Goal: Task Accomplishment & Management: Complete application form

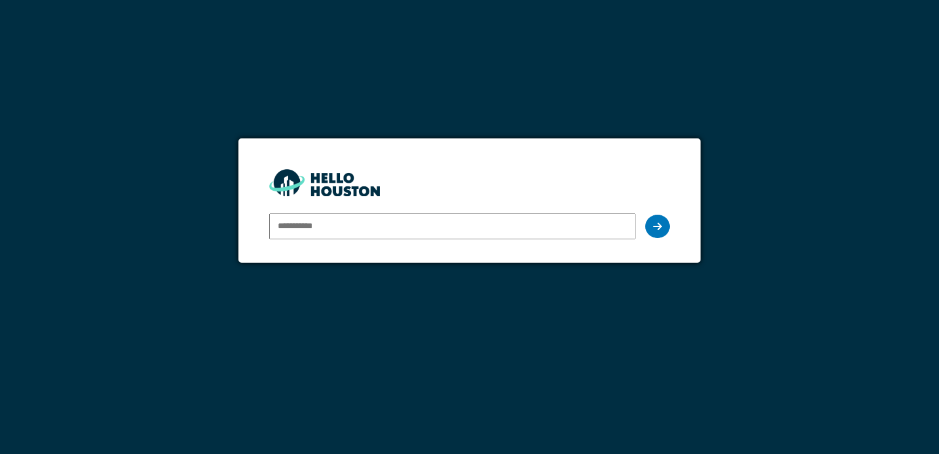
click at [288, 226] on input "email" at bounding box center [452, 226] width 366 height 26
type input "**********"
click at [661, 228] on icon at bounding box center [657, 226] width 9 height 10
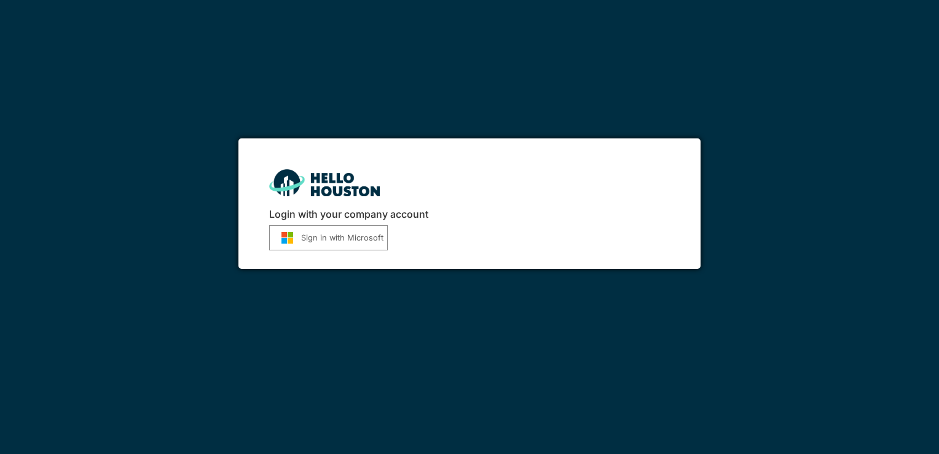
drag, startPoint x: 0, startPoint y: 0, endPoint x: 350, endPoint y: 234, distance: 420.8
click at [350, 234] on button "Sign in with Microsoft" at bounding box center [328, 237] width 119 height 25
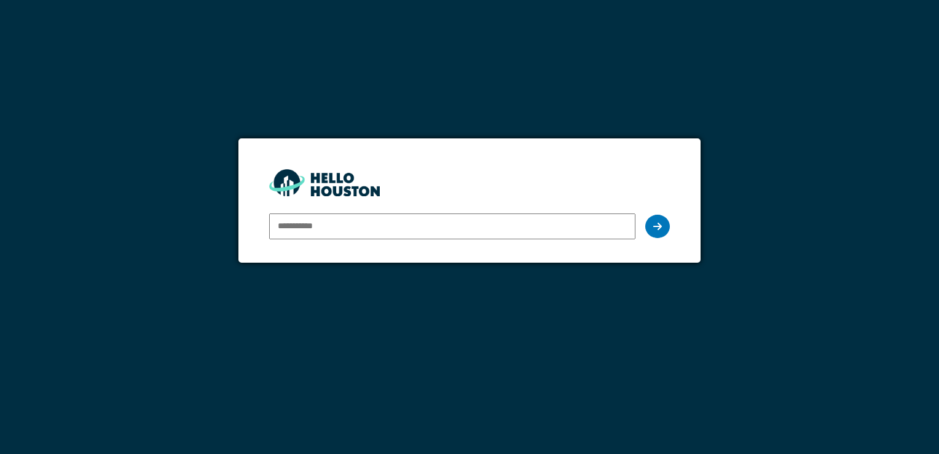
click at [321, 227] on input "email" at bounding box center [452, 226] width 366 height 26
type input "**********"
click at [656, 220] on div at bounding box center [657, 225] width 25 height 23
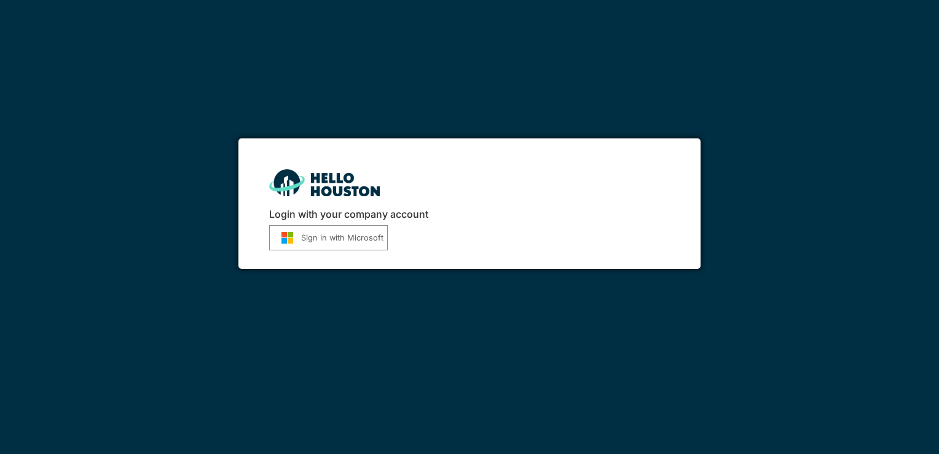
click at [366, 240] on button "Sign in with Microsoft" at bounding box center [328, 237] width 119 height 25
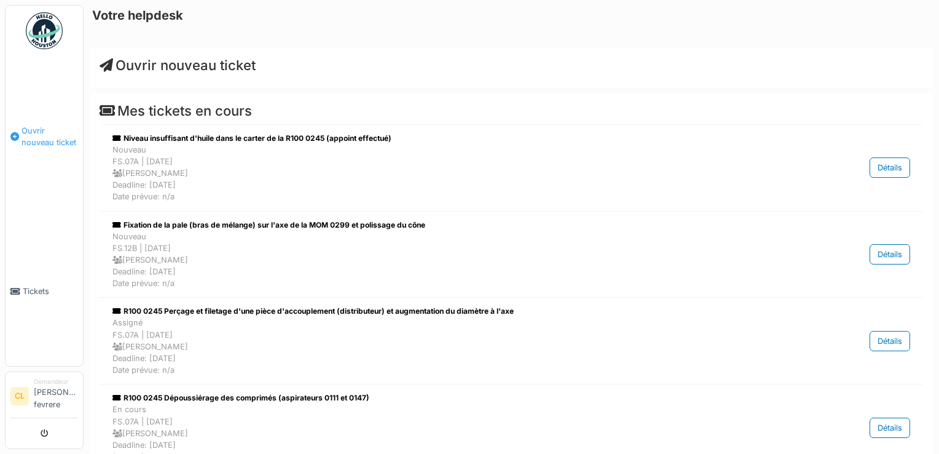
click at [39, 141] on span "Ouvrir nouveau ticket" at bounding box center [50, 136] width 57 height 23
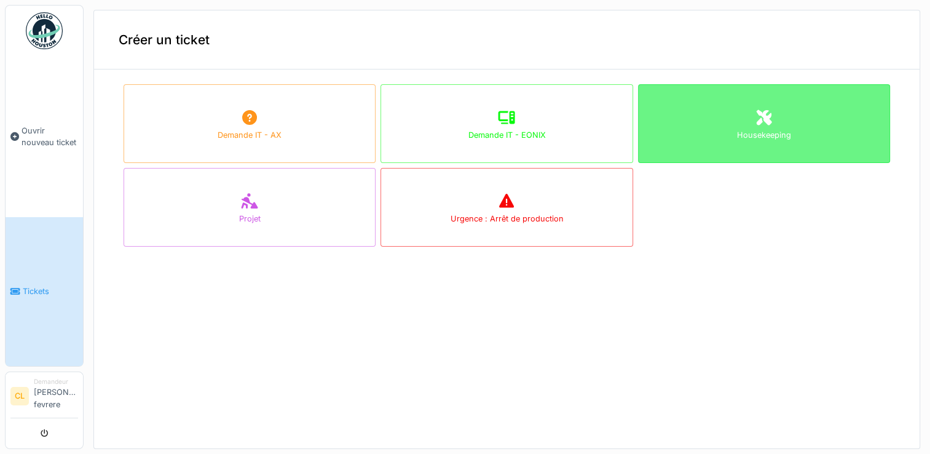
click at [756, 112] on icon at bounding box center [763, 116] width 15 height 15
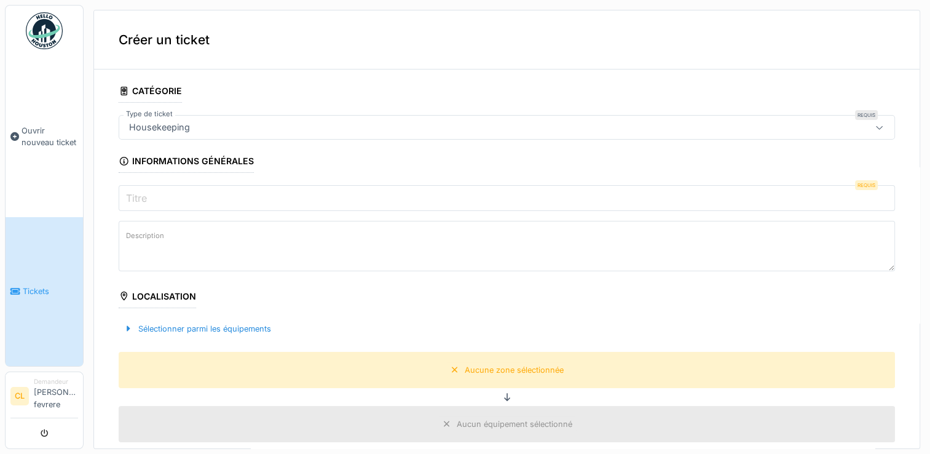
click at [182, 198] on input "Titre" at bounding box center [507, 198] width 776 height 26
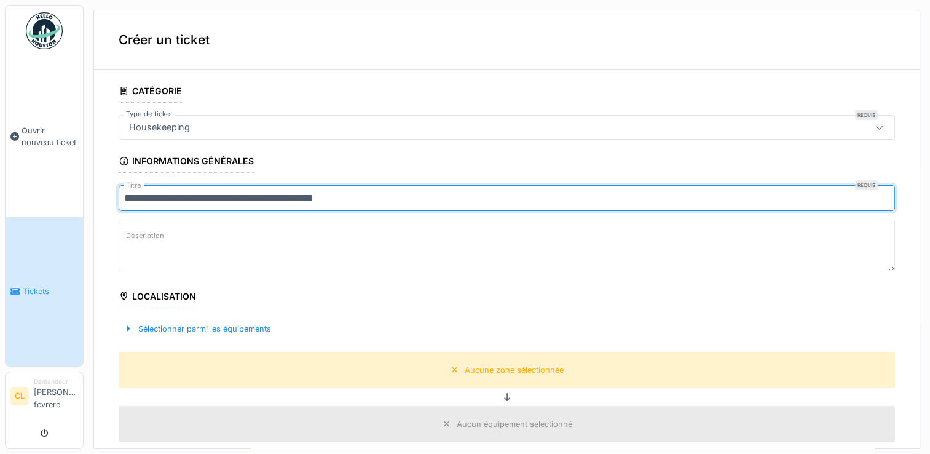
type input "**********"
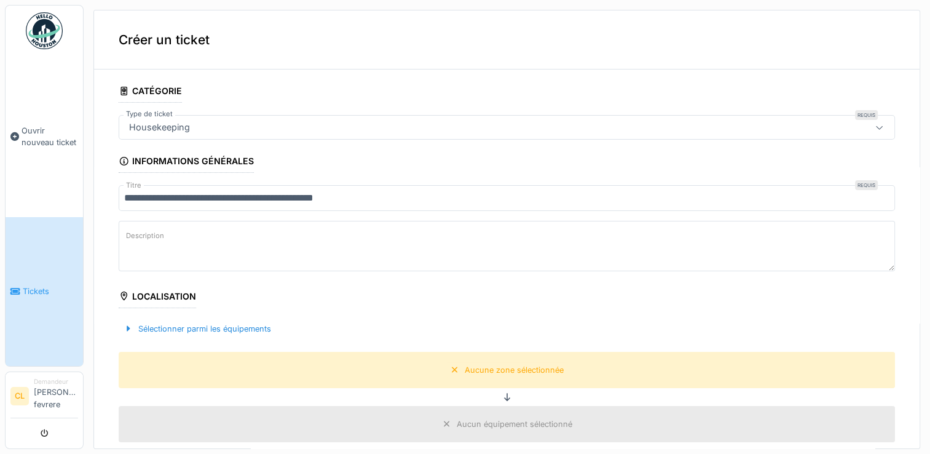
click at [154, 240] on label "Description" at bounding box center [145, 235] width 43 height 15
click at [154, 240] on textarea "Description" at bounding box center [507, 246] width 776 height 50
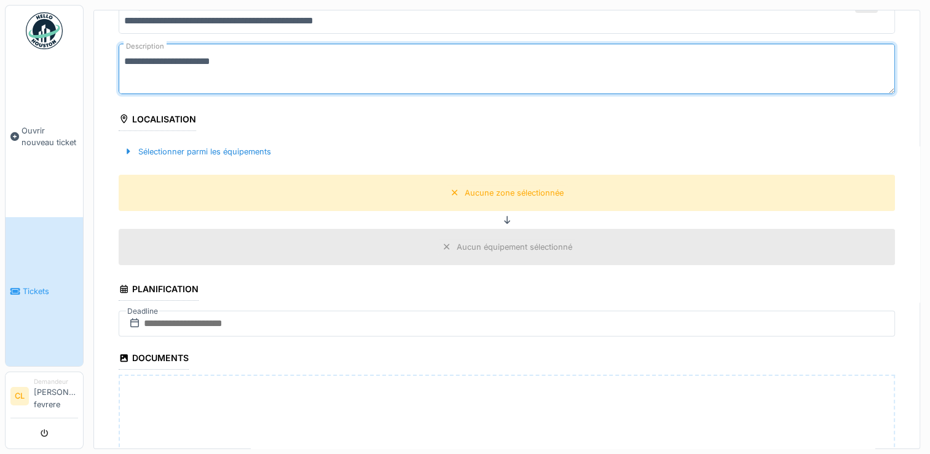
scroll to position [184, 0]
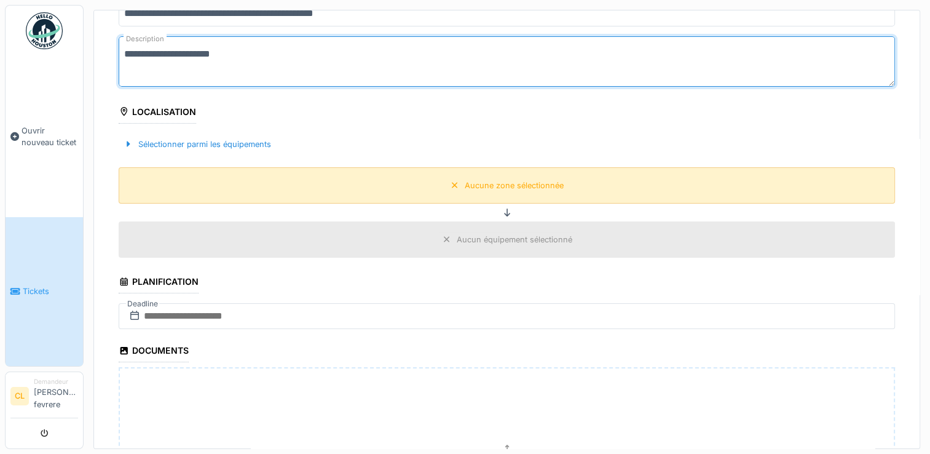
type textarea "**********"
click at [518, 183] on div "Aucune zone sélectionnée" at bounding box center [514, 185] width 99 height 12
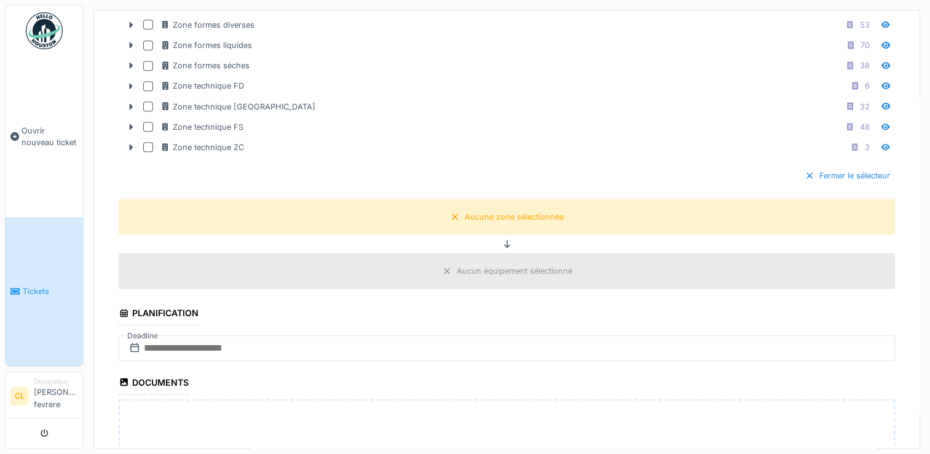
scroll to position [553, 0]
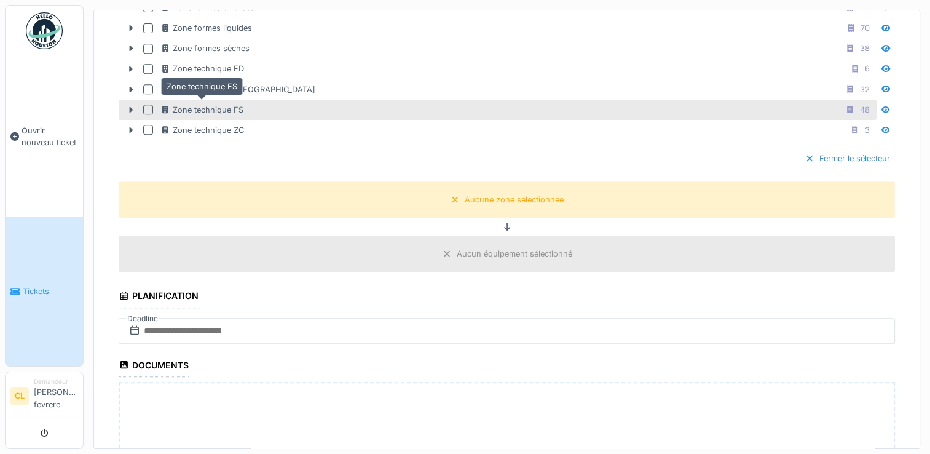
click at [238, 104] on div "Zone technique FS" at bounding box center [201, 110] width 83 height 12
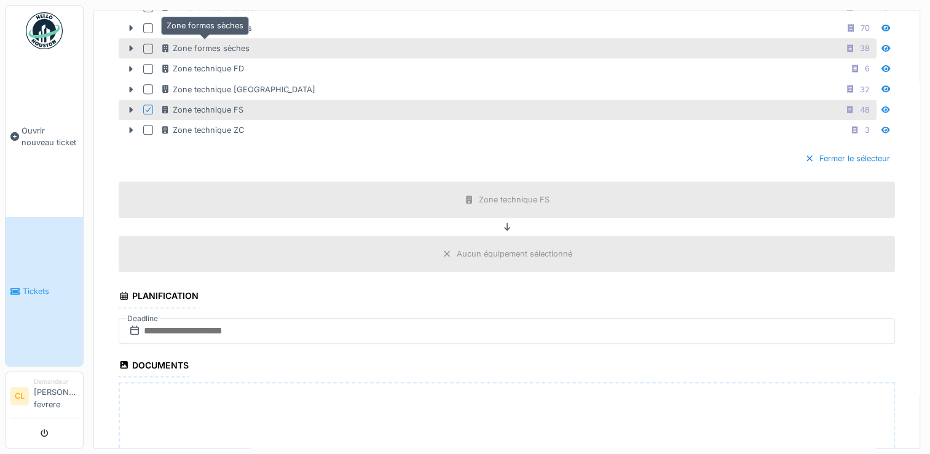
click at [234, 43] on div "Zone formes sèches" at bounding box center [204, 48] width 89 height 12
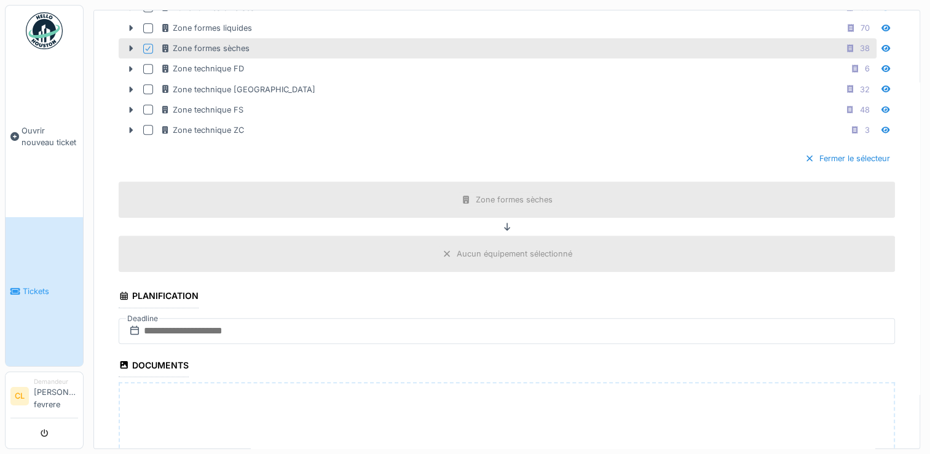
click at [457, 248] on div "Aucun équipement sélectionné" at bounding box center [515, 254] width 116 height 12
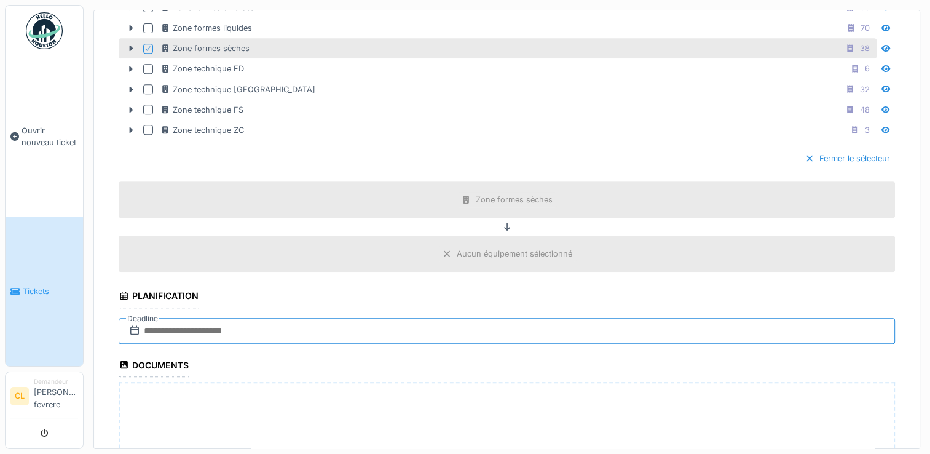
click at [328, 324] on input "text" at bounding box center [507, 331] width 776 height 26
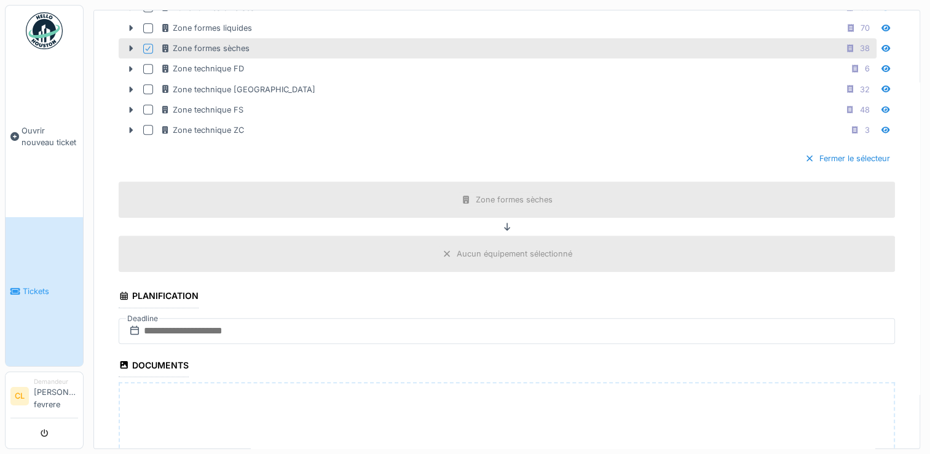
click at [482, 251] on div "Aucun équipement sélectionné" at bounding box center [515, 254] width 116 height 12
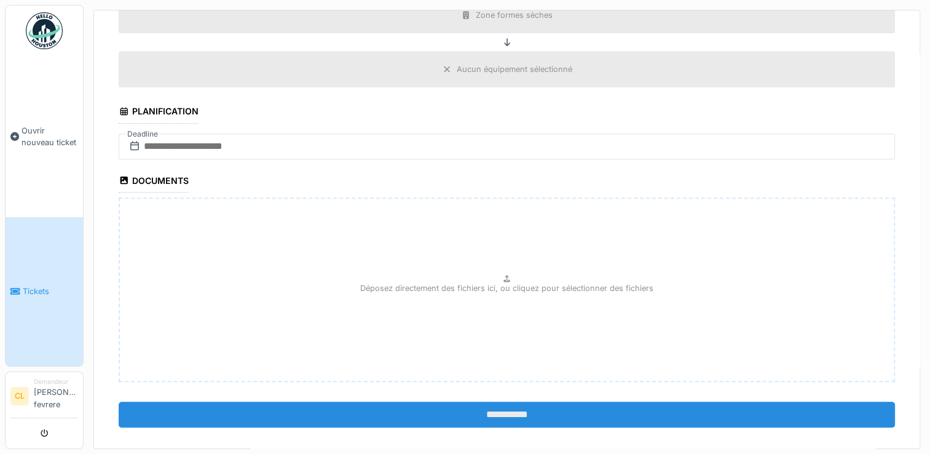
scroll to position [743, 0]
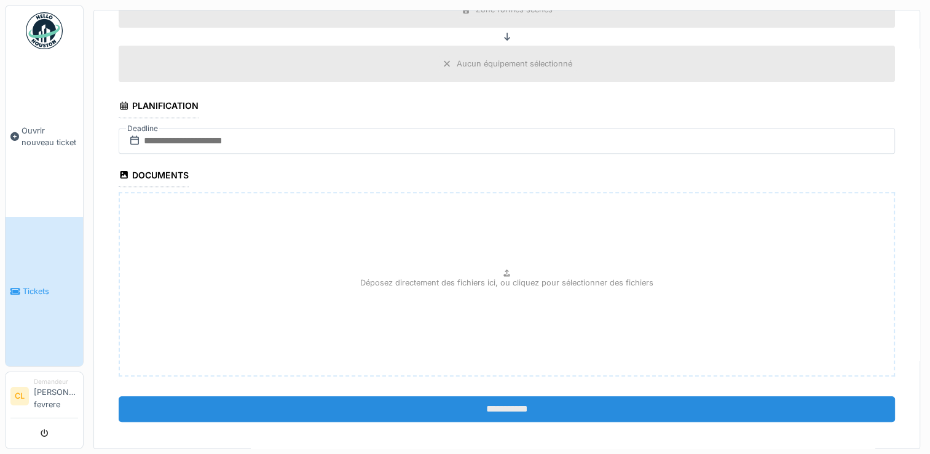
click at [492, 399] on input "**********" at bounding box center [507, 409] width 776 height 26
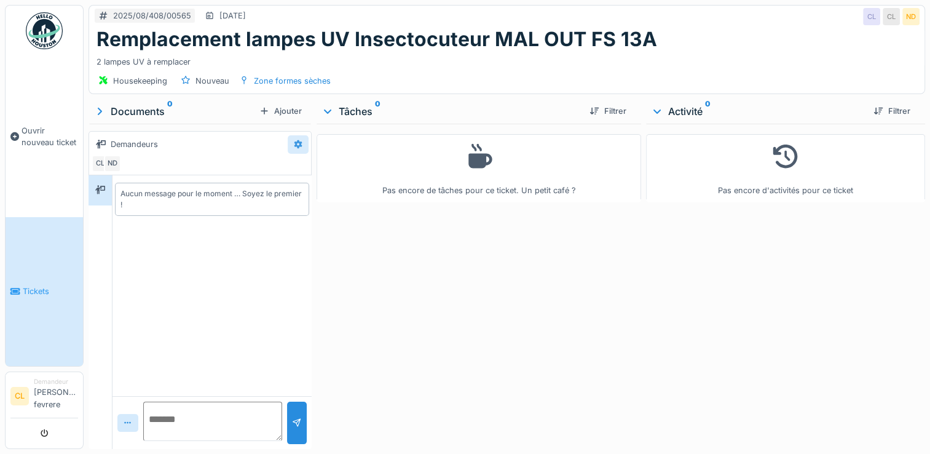
click at [296, 144] on icon at bounding box center [298, 144] width 10 height 8
click at [302, 169] on div at bounding box center [297, 171] width 12 height 10
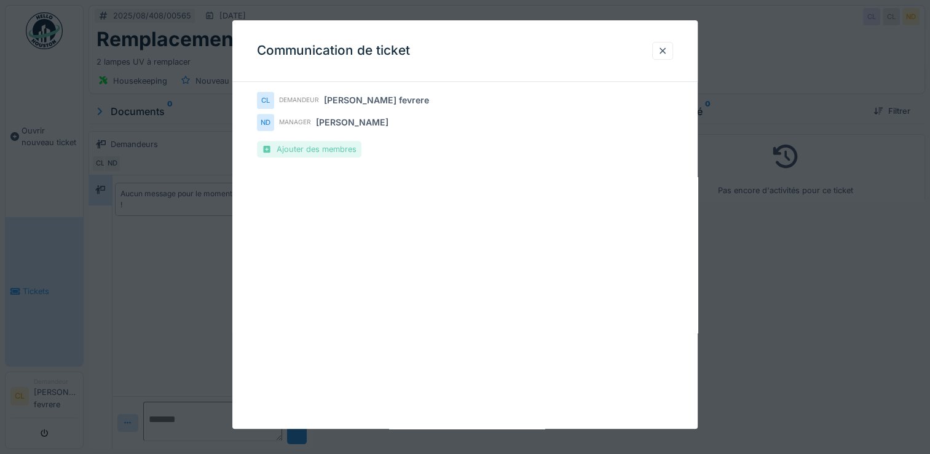
click at [315, 150] on div "Ajouter des membres" at bounding box center [309, 149] width 104 height 17
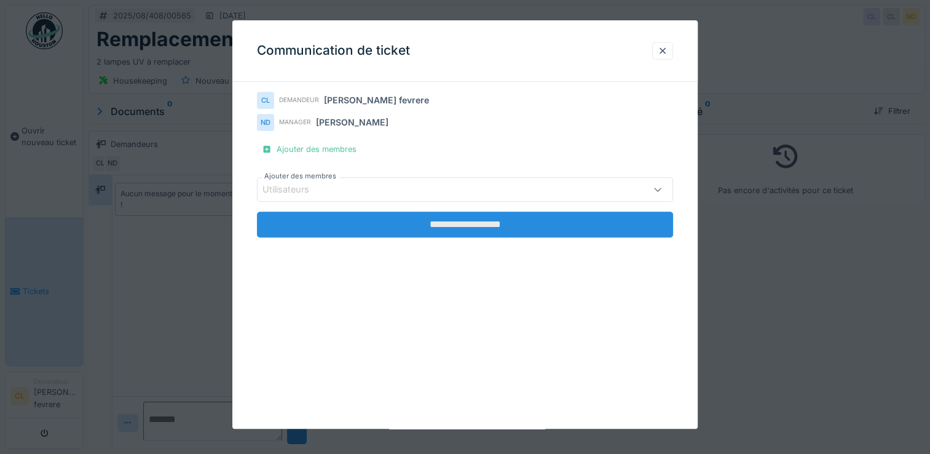
click at [436, 225] on input "**********" at bounding box center [465, 224] width 416 height 26
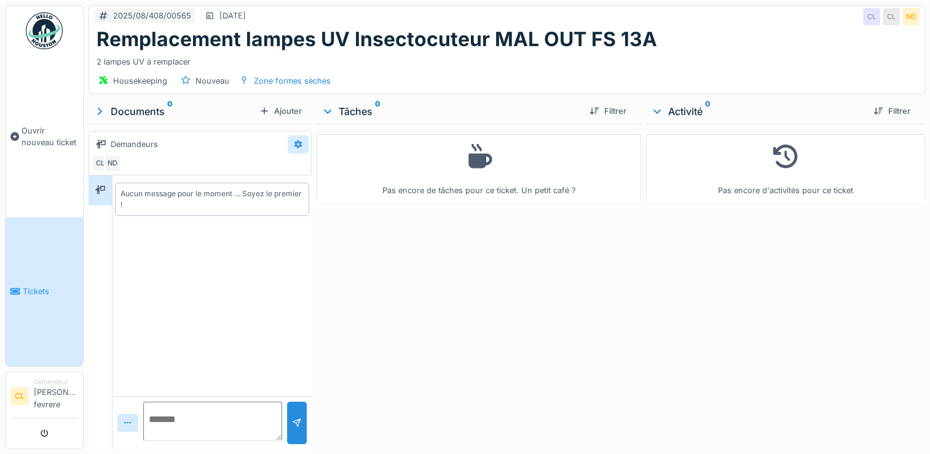
click at [298, 143] on icon at bounding box center [298, 144] width 8 height 9
click at [311, 171] on div "Modifier" at bounding box center [313, 171] width 50 height 18
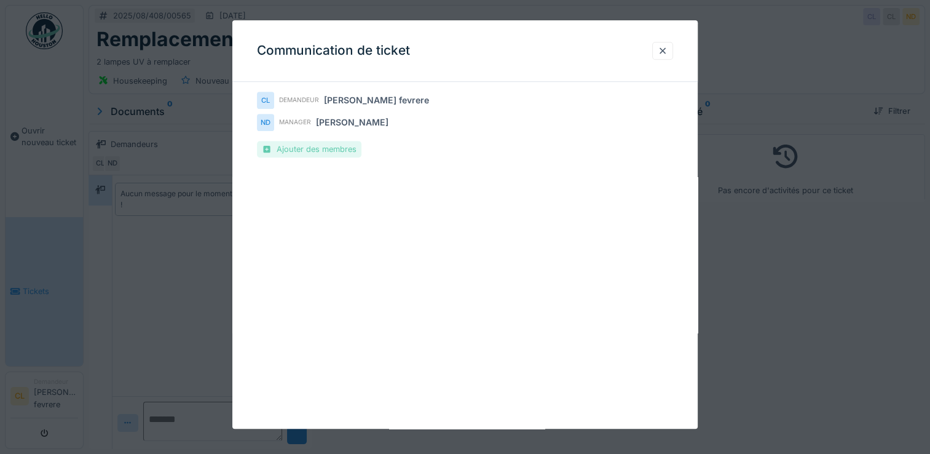
click at [323, 153] on div "Ajouter des membres" at bounding box center [309, 149] width 104 height 17
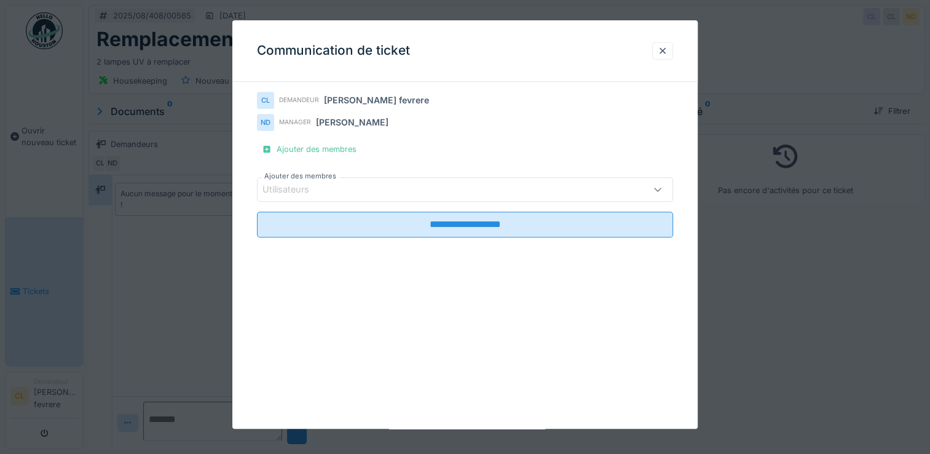
click at [321, 190] on div "Utilisateurs" at bounding box center [294, 190] width 64 height 14
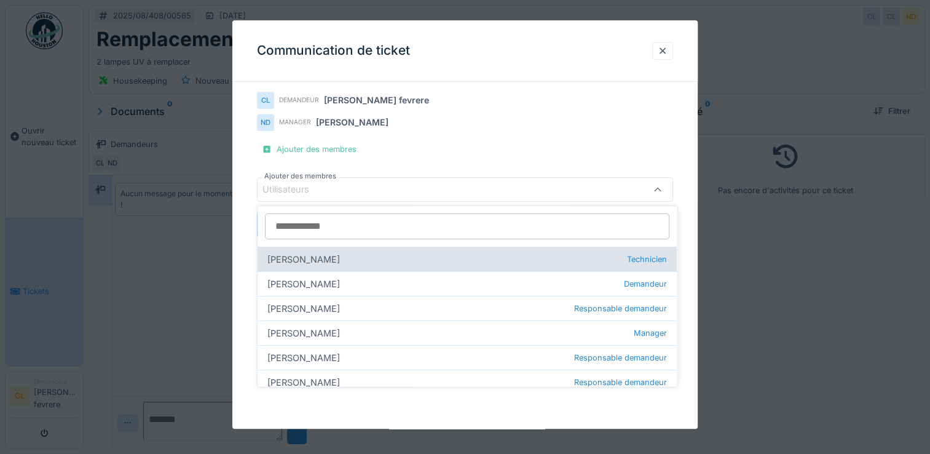
click at [321, 265] on div "Achraf Chihabi Technicien" at bounding box center [466, 258] width 419 height 25
type input "****"
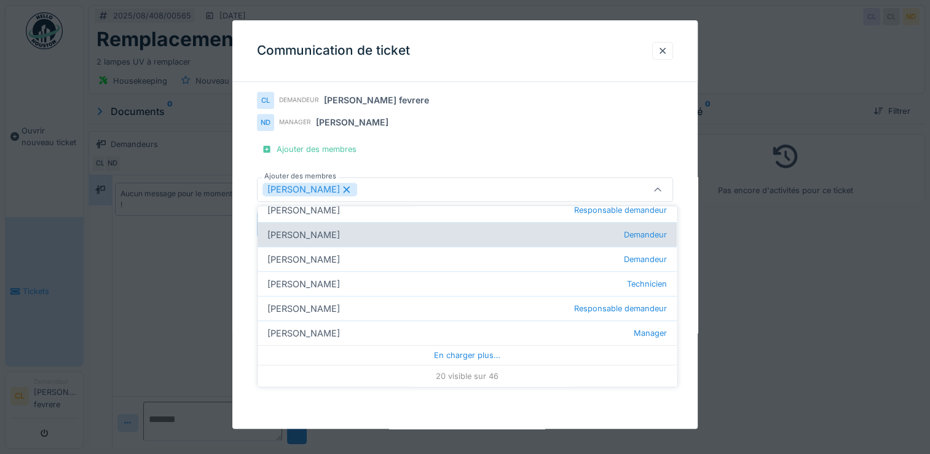
scroll to position [9, 0]
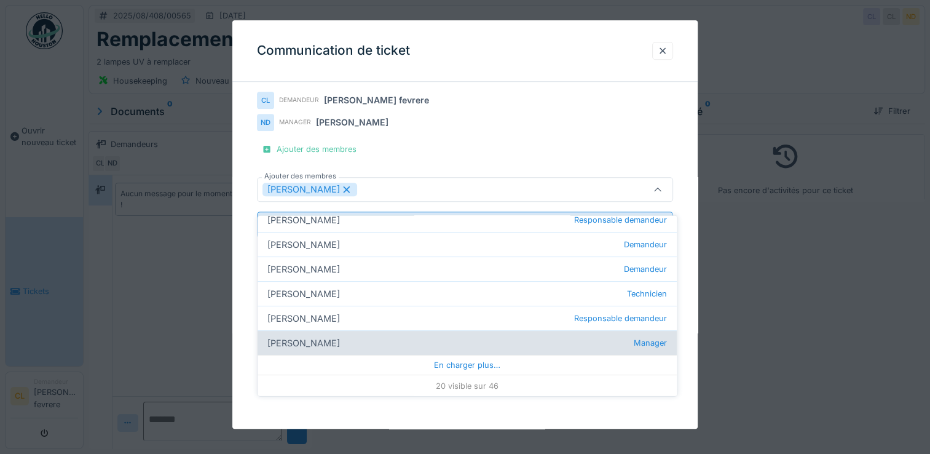
click at [428, 355] on div "En charger plus…" at bounding box center [466, 365] width 419 height 20
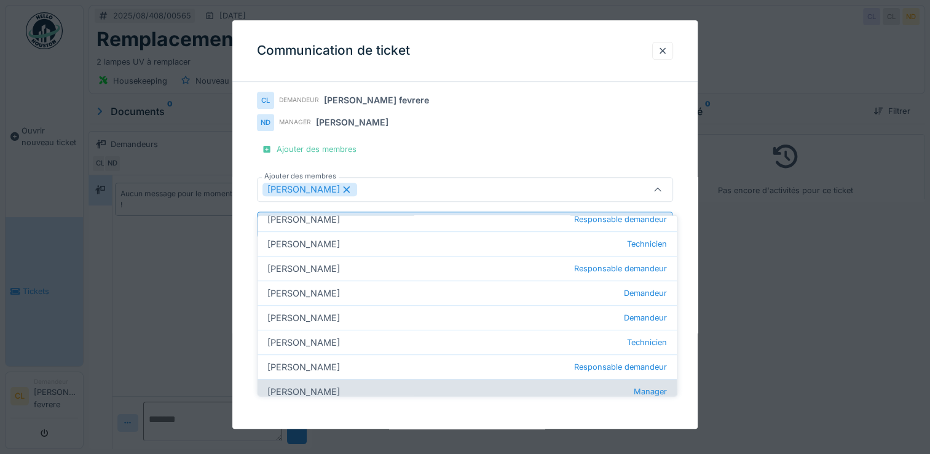
scroll to position [885, 0]
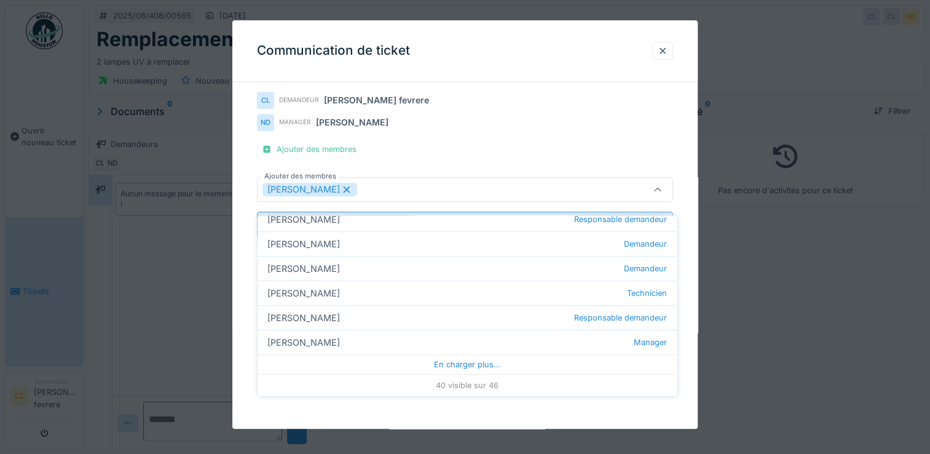
click at [393, 186] on div "Achraf Chihabi" at bounding box center [439, 190] width 355 height 14
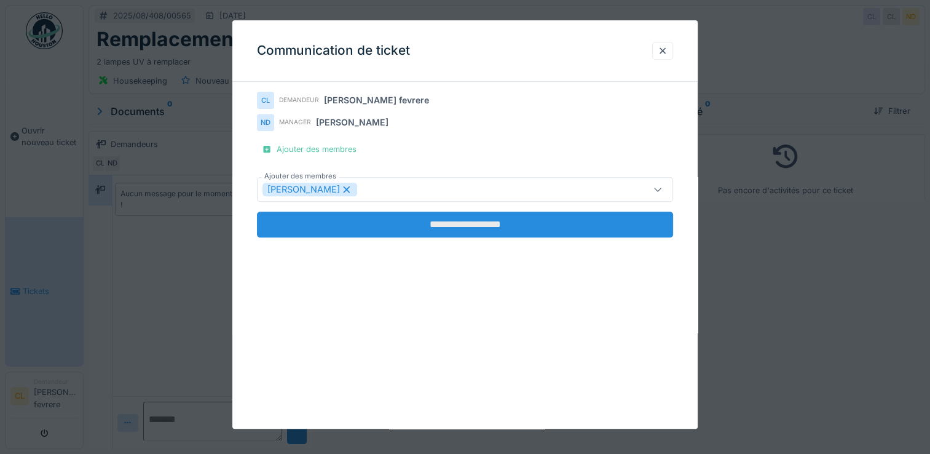
click at [471, 224] on input "**********" at bounding box center [465, 224] width 416 height 26
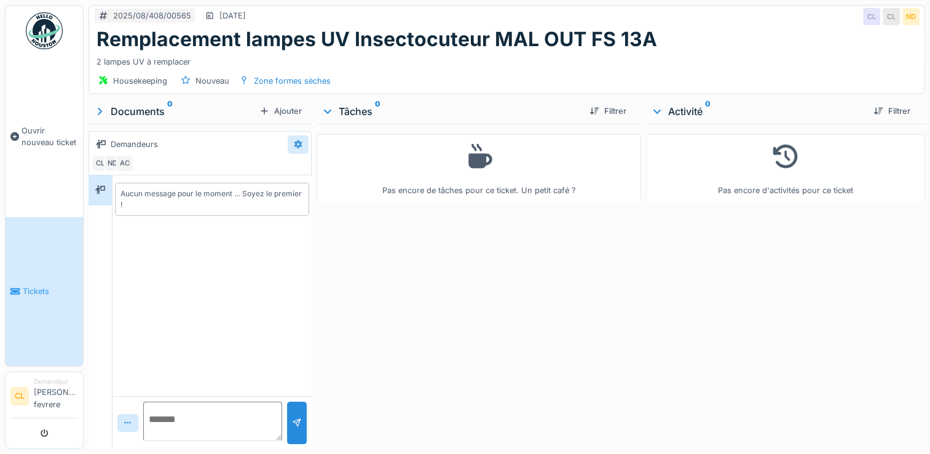
click at [295, 140] on icon at bounding box center [298, 144] width 10 height 8
click at [311, 162] on div "Modifier" at bounding box center [313, 171] width 50 height 18
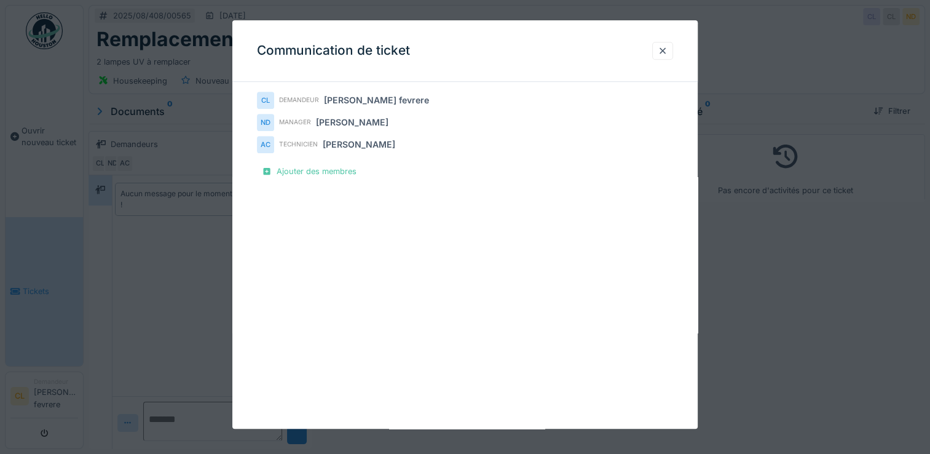
click at [310, 180] on div "CL Demandeur Christophe Le fevrere ND Manager Nicolas Declercq AC Technicien Ac…" at bounding box center [464, 153] width 465 height 122
click at [312, 171] on div "Ajouter des membres" at bounding box center [309, 171] width 104 height 17
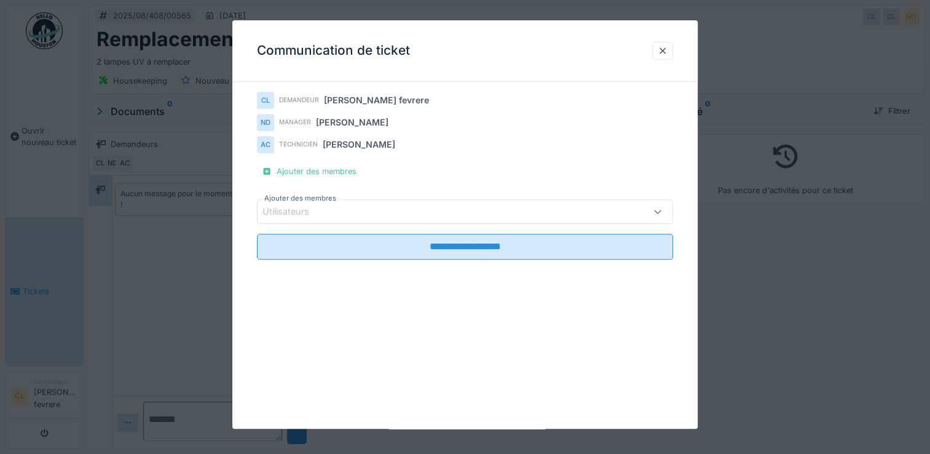
click at [292, 210] on div "Utilisateurs" at bounding box center [294, 212] width 64 height 14
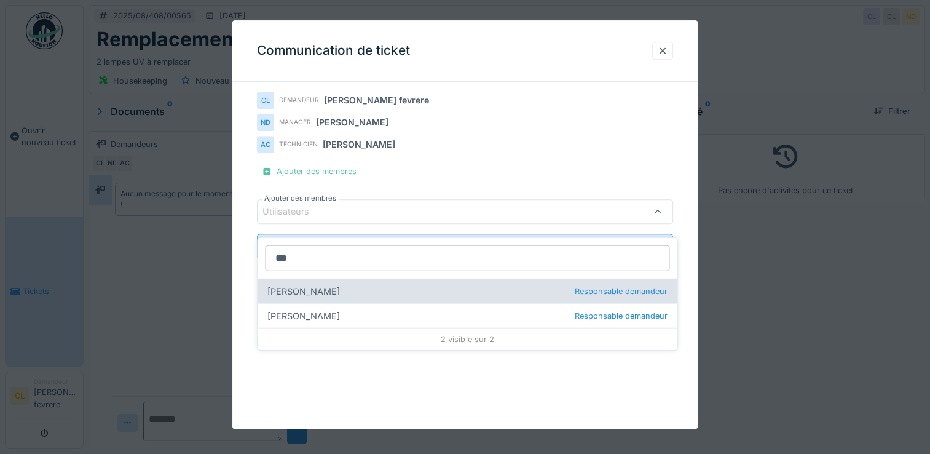
type input "***"
click at [309, 279] on div "Xavier Liem Responsable demandeur" at bounding box center [466, 290] width 419 height 25
type input "****"
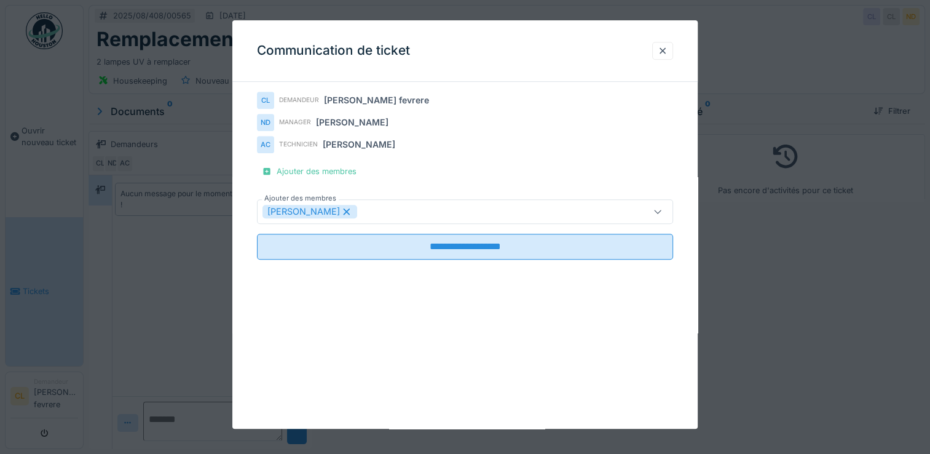
click at [547, 155] on div "**********" at bounding box center [465, 181] width 416 height 178
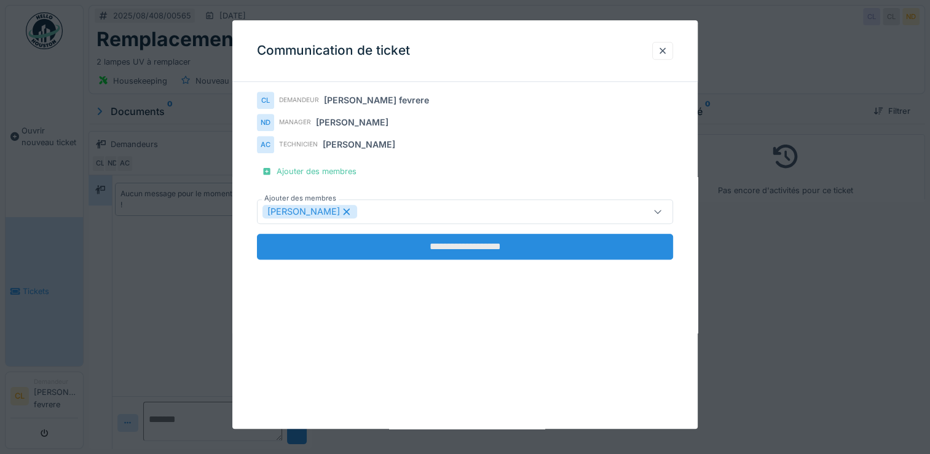
click at [505, 248] on input "**********" at bounding box center [465, 247] width 416 height 26
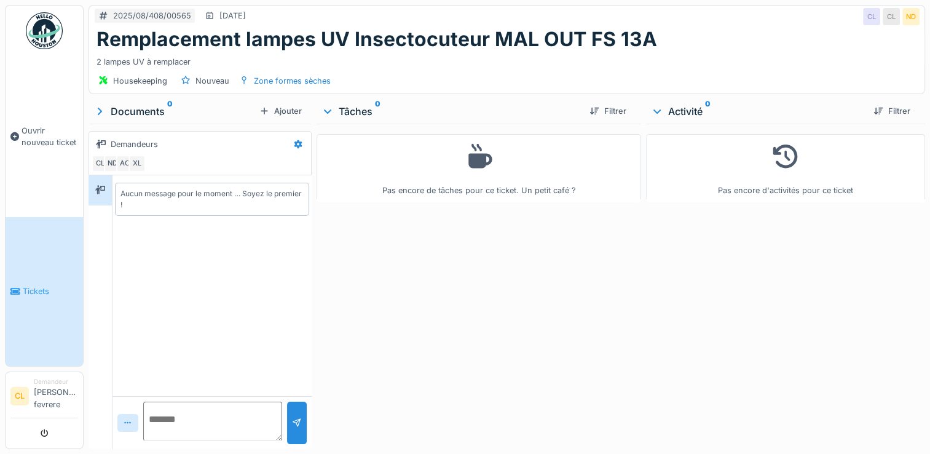
click at [2, 106] on div "Annuler 2025/08/408/00565 19/08/2025 CL CL ND Remplacement lampes UV Insectocut…" at bounding box center [465, 227] width 930 height 454
click at [19, 282] on link "Tickets" at bounding box center [44, 291] width 77 height 149
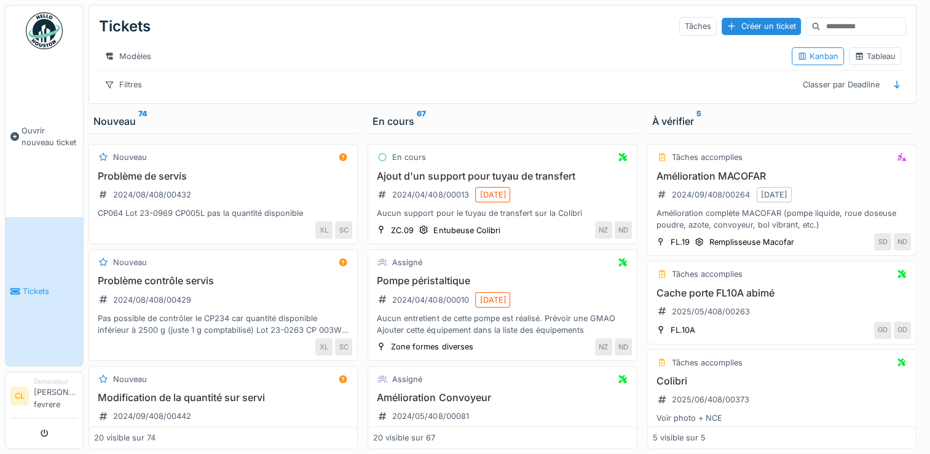
click at [20, 278] on link "Tickets" at bounding box center [44, 291] width 77 height 149
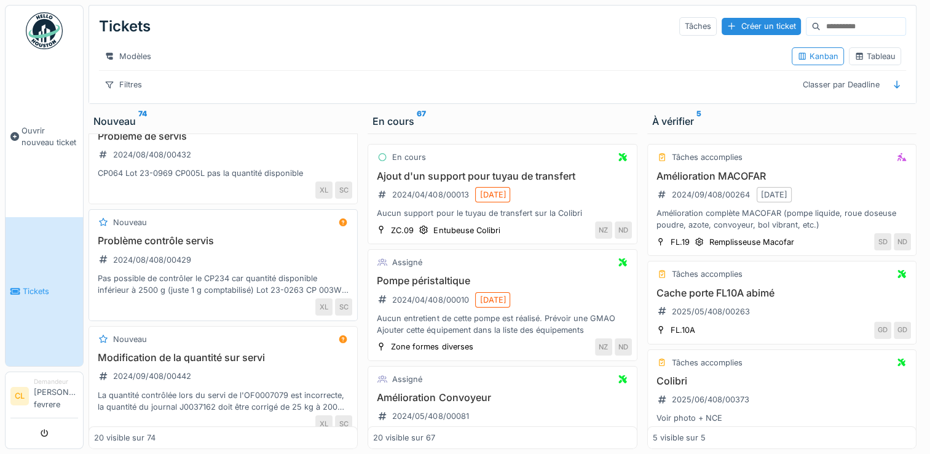
scroll to position [61, 0]
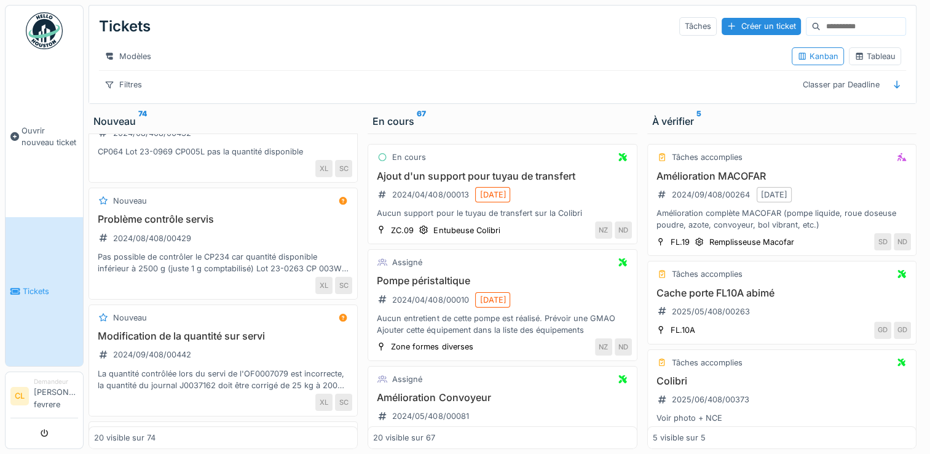
click at [65, 403] on li "Demandeur [PERSON_NAME] fevrere" at bounding box center [56, 396] width 44 height 38
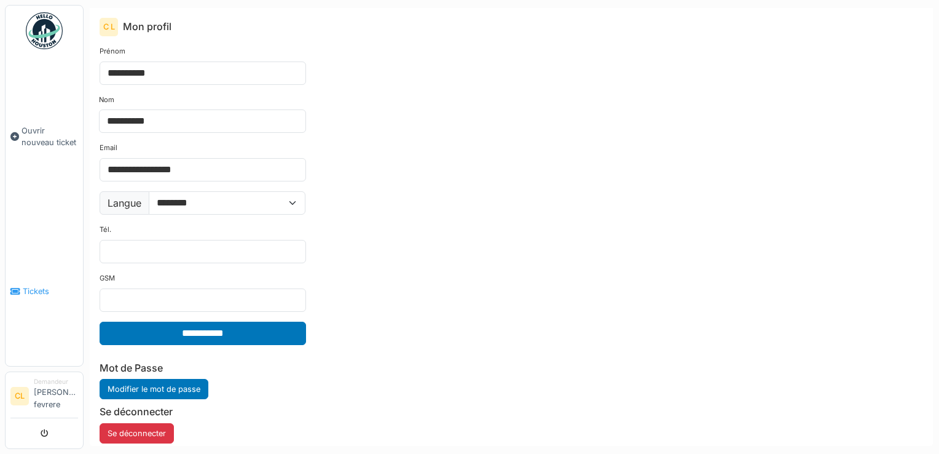
click at [30, 299] on link "Tickets" at bounding box center [44, 291] width 77 height 149
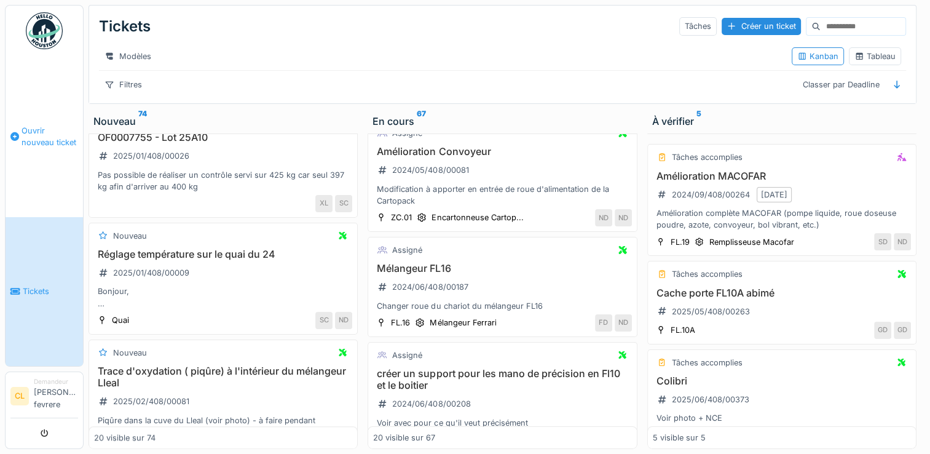
click at [42, 128] on span "Ouvrir nouveau ticket" at bounding box center [50, 136] width 57 height 23
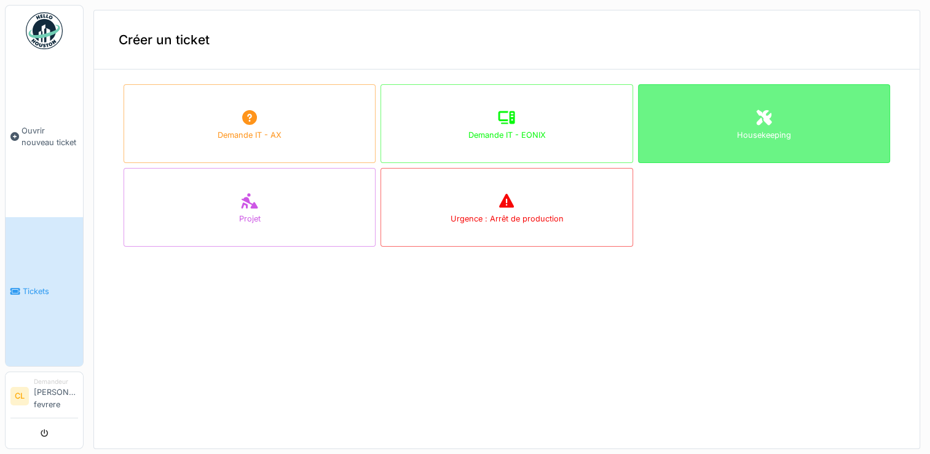
click at [678, 122] on div "Housekeeping" at bounding box center [764, 123] width 252 height 79
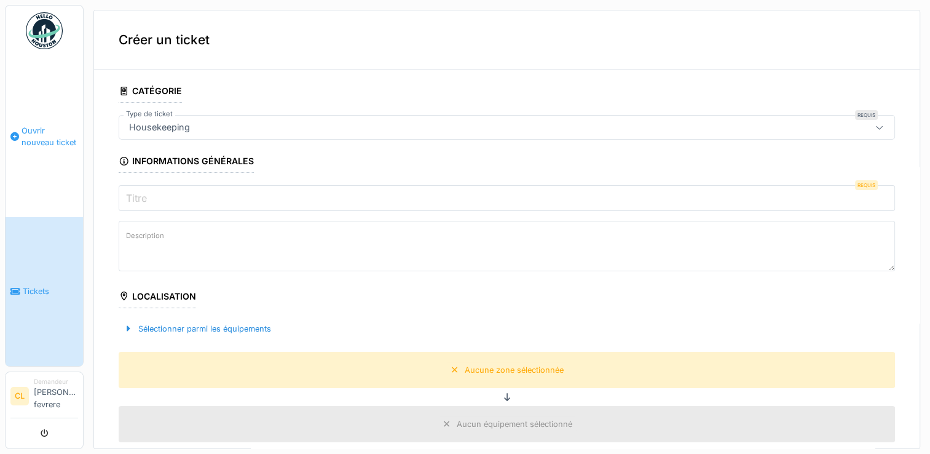
click at [49, 136] on span "Ouvrir nouveau ticket" at bounding box center [50, 136] width 57 height 23
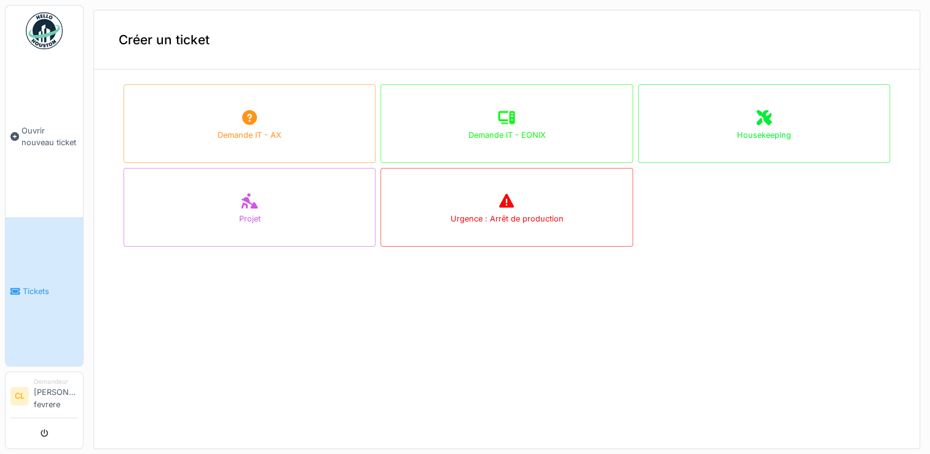
click at [36, 294] on span "Tickets" at bounding box center [50, 291] width 55 height 12
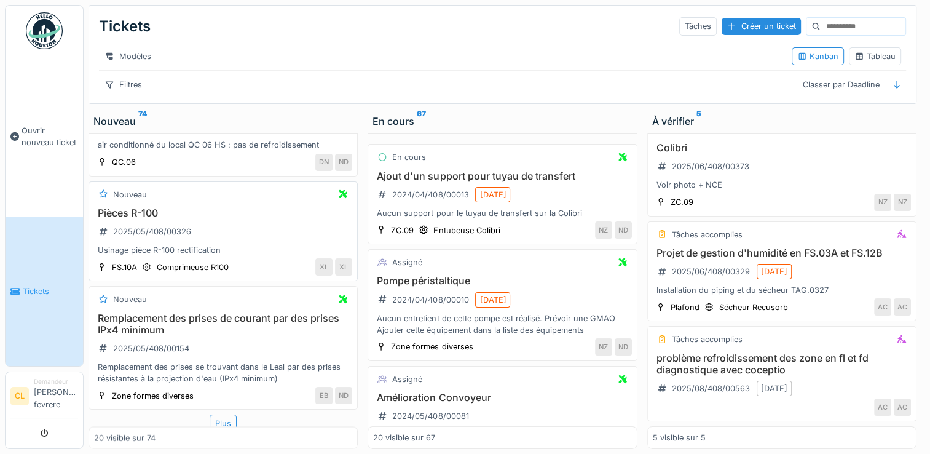
scroll to position [9, 0]
click at [221, 414] on div "Plus" at bounding box center [223, 423] width 27 height 18
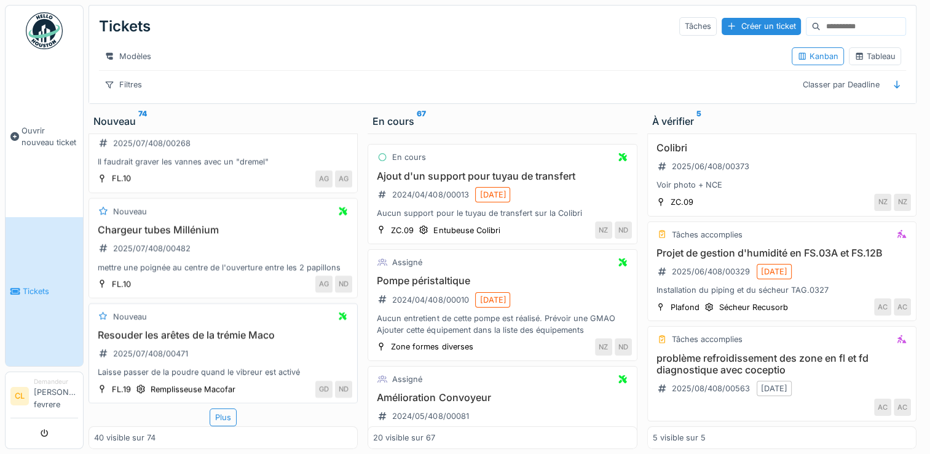
scroll to position [4188, 0]
click at [219, 410] on div "Plus" at bounding box center [223, 417] width 27 height 18
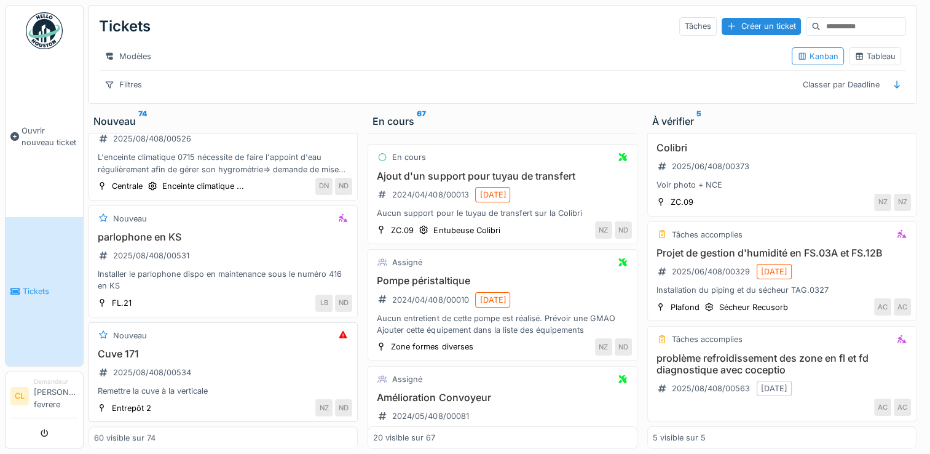
scroll to position [6394, 0]
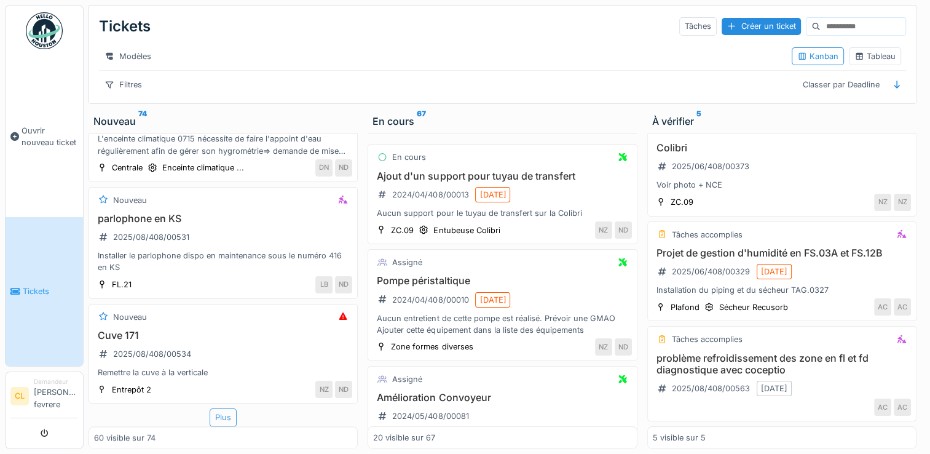
click at [213, 408] on div "Plus" at bounding box center [223, 417] width 27 height 18
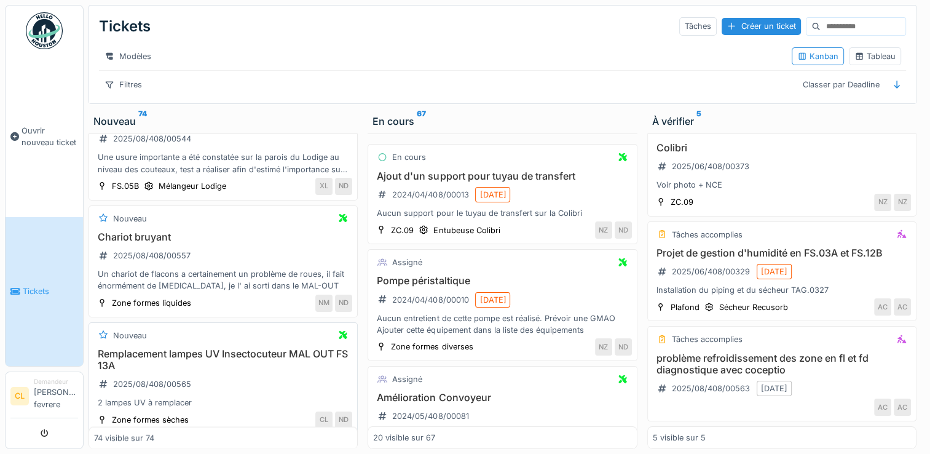
scroll to position [7194, 0]
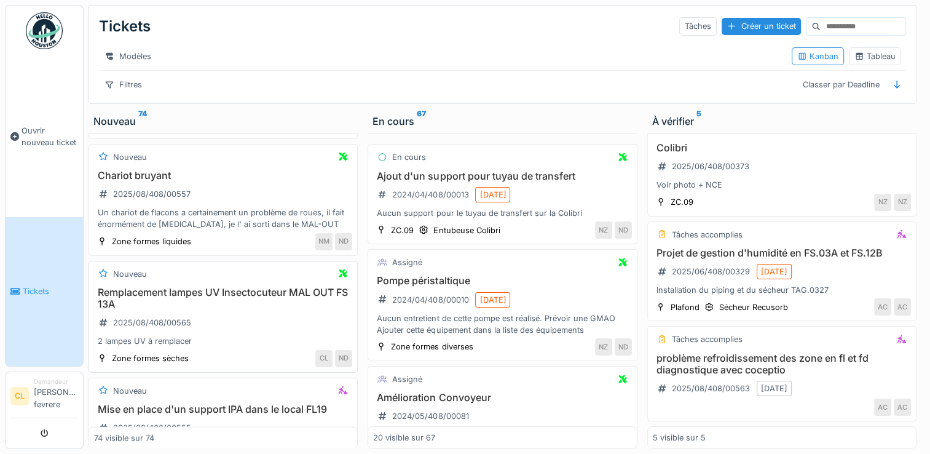
click at [194, 307] on h3 "Remplacement lampes UV Insectocuteur MAL OUT FS 13A" at bounding box center [223, 297] width 258 height 23
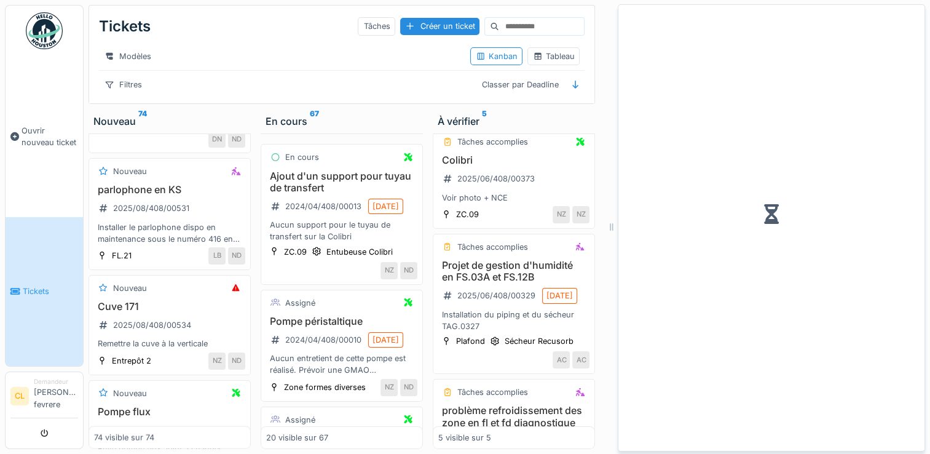
scroll to position [285, 0]
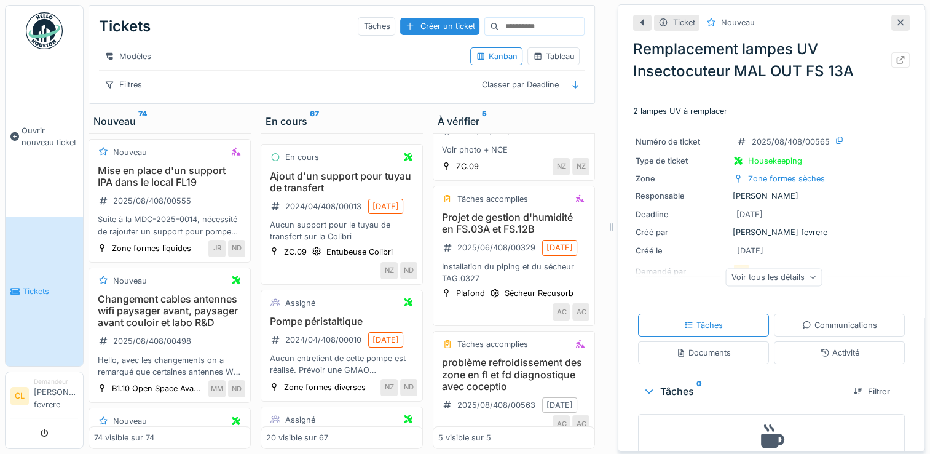
click at [185, 72] on h3 "Remplacement lampes UV Insectocuteur MAL OUT FS 13A" at bounding box center [169, 54] width 151 height 36
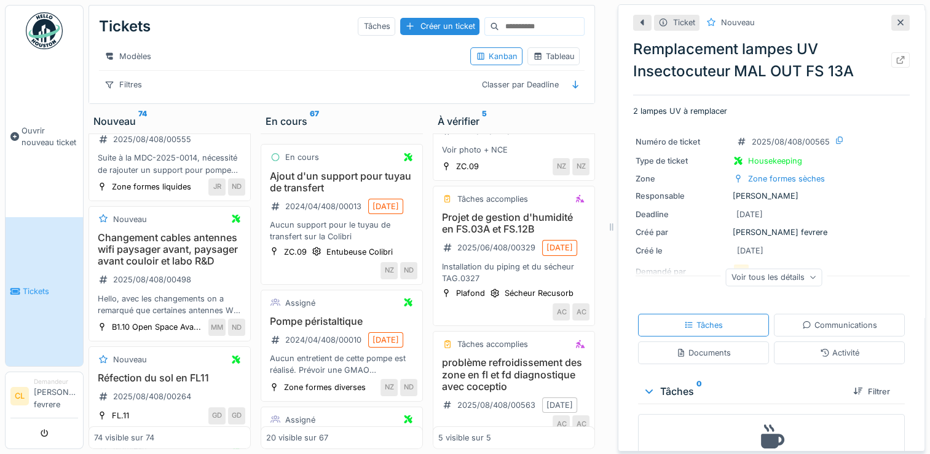
scroll to position [0, 0]
click at [41, 18] on img at bounding box center [44, 30] width 37 height 37
